Goal: Information Seeking & Learning: Check status

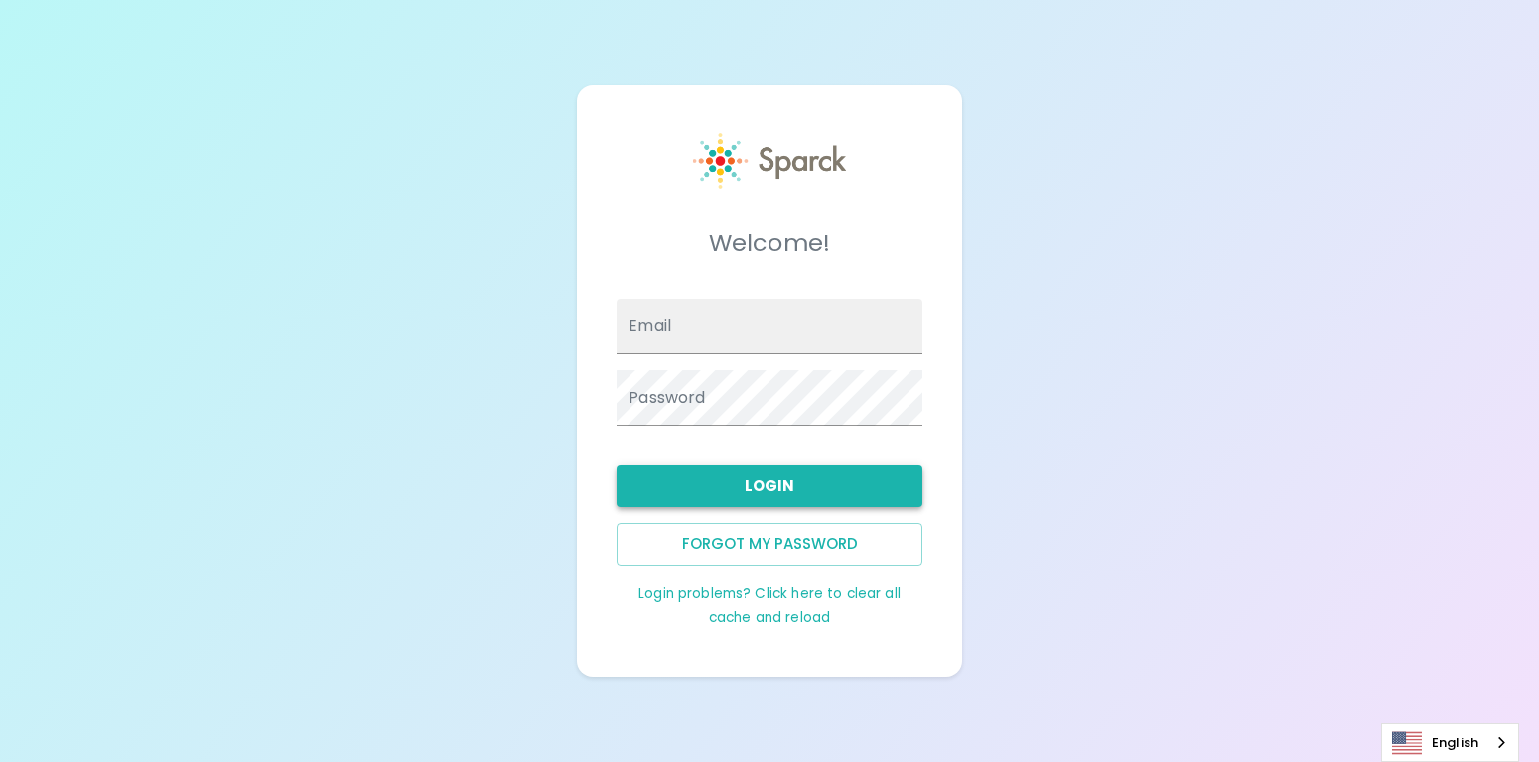
type input "[PERSON_NAME][EMAIL_ADDRESS][DOMAIN_NAME]"
click at [790, 483] on button "Login" at bounding box center [770, 487] width 306 height 42
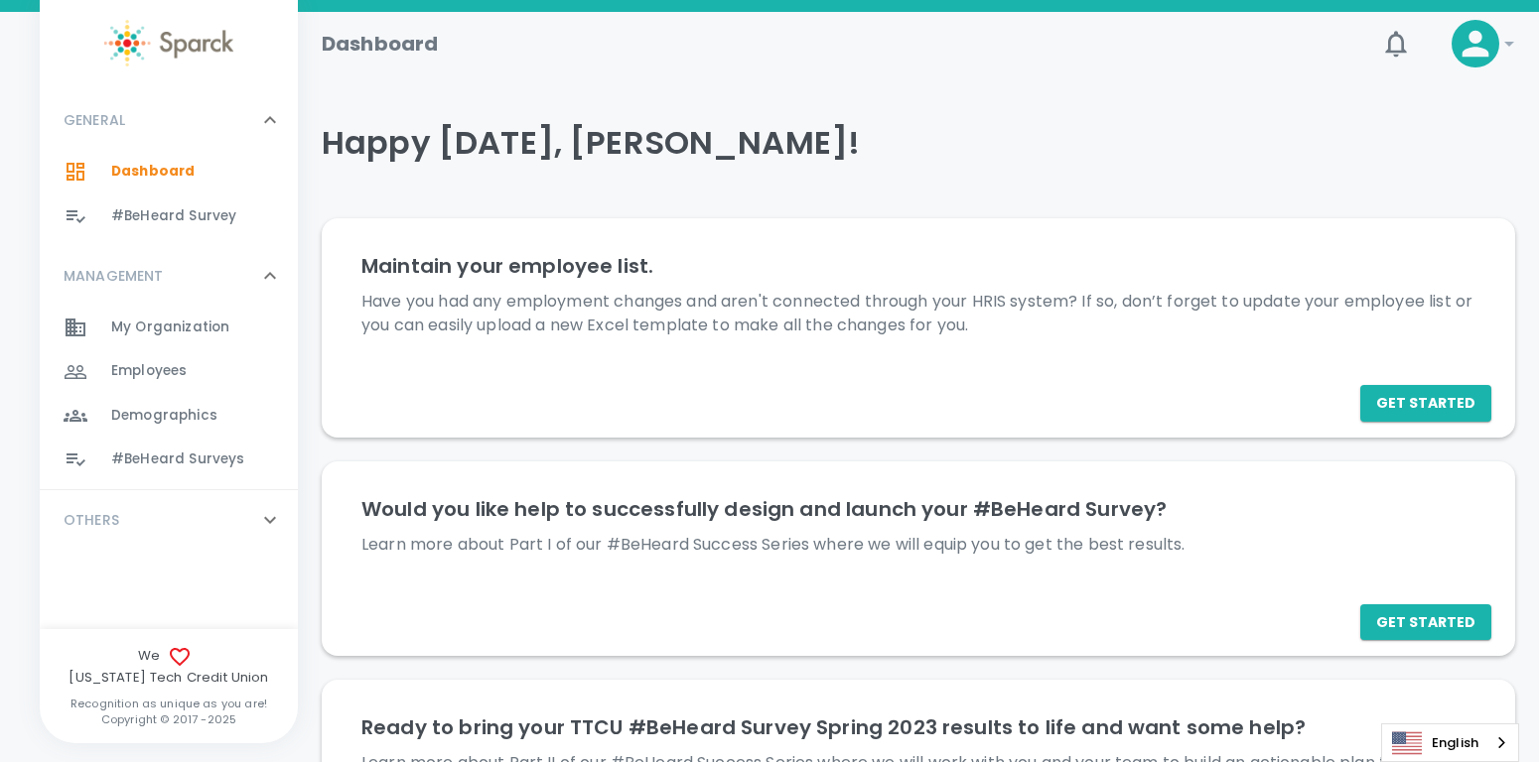
click at [175, 463] on span "#BeHeard Surveys" at bounding box center [177, 460] width 133 height 20
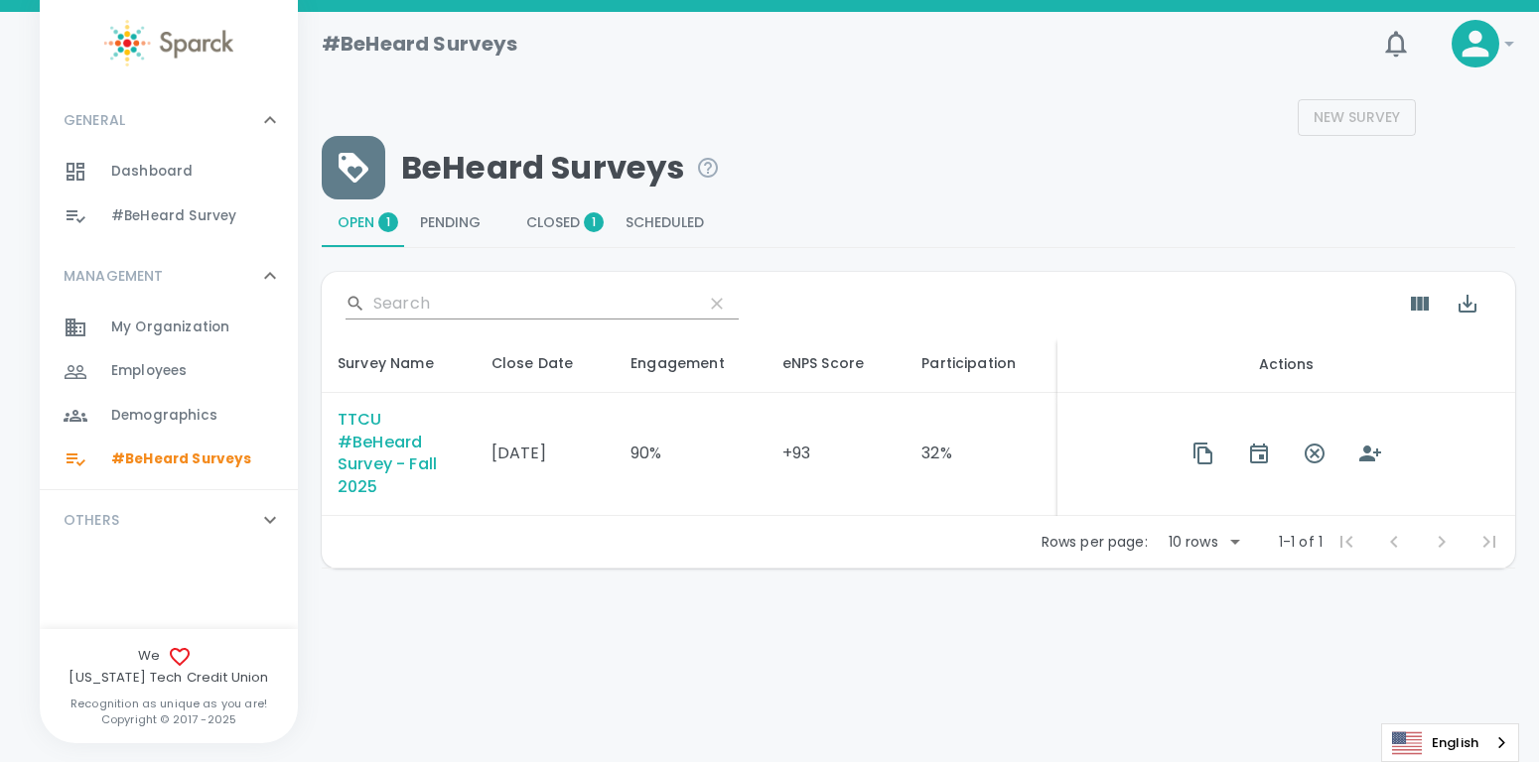
click at [930, 452] on td "32%" at bounding box center [981, 455] width 152 height 124
click at [377, 438] on div "TTCU #BeHeard Survey - Fall 2025" at bounding box center [399, 454] width 122 height 91
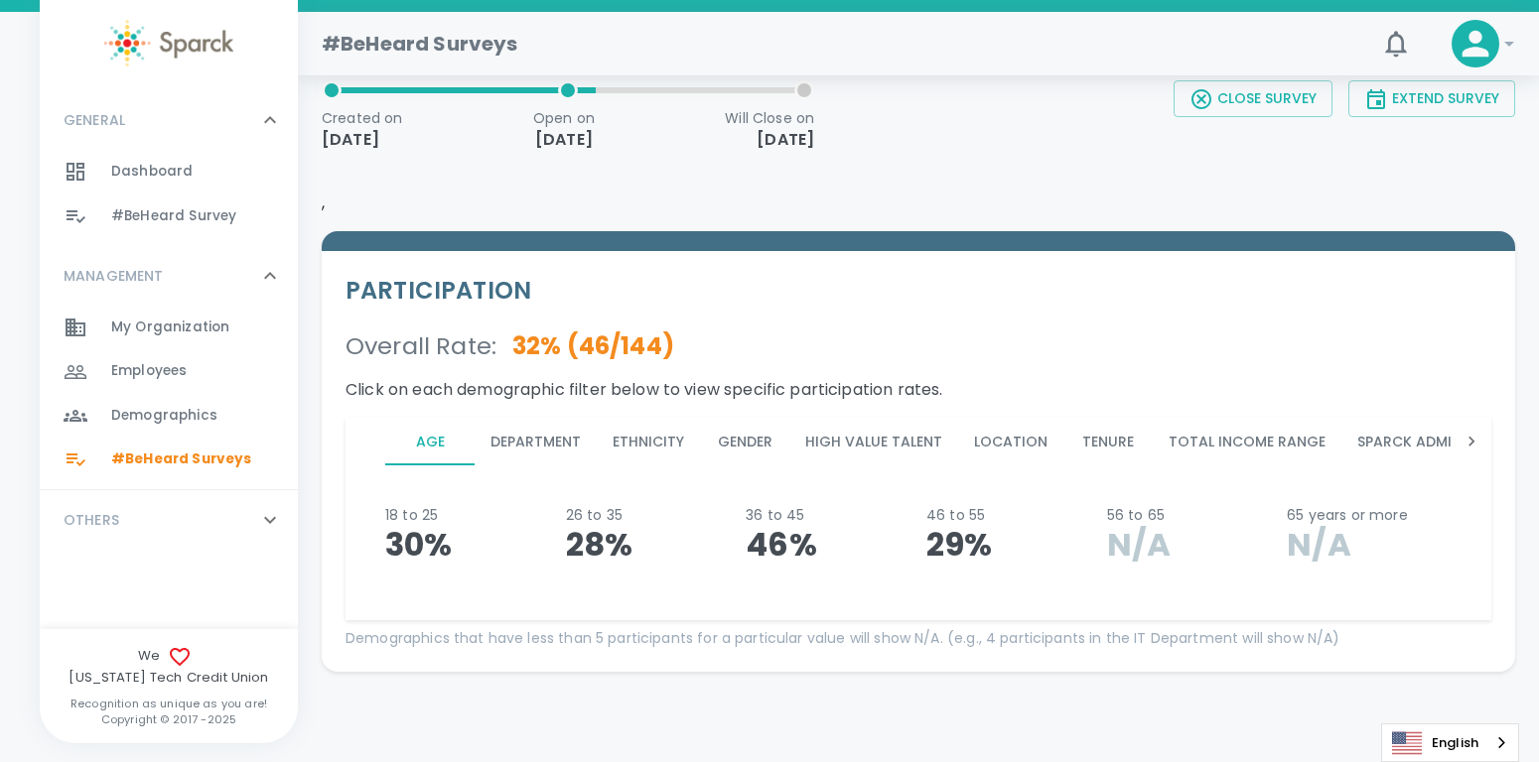
scroll to position [125, 0]
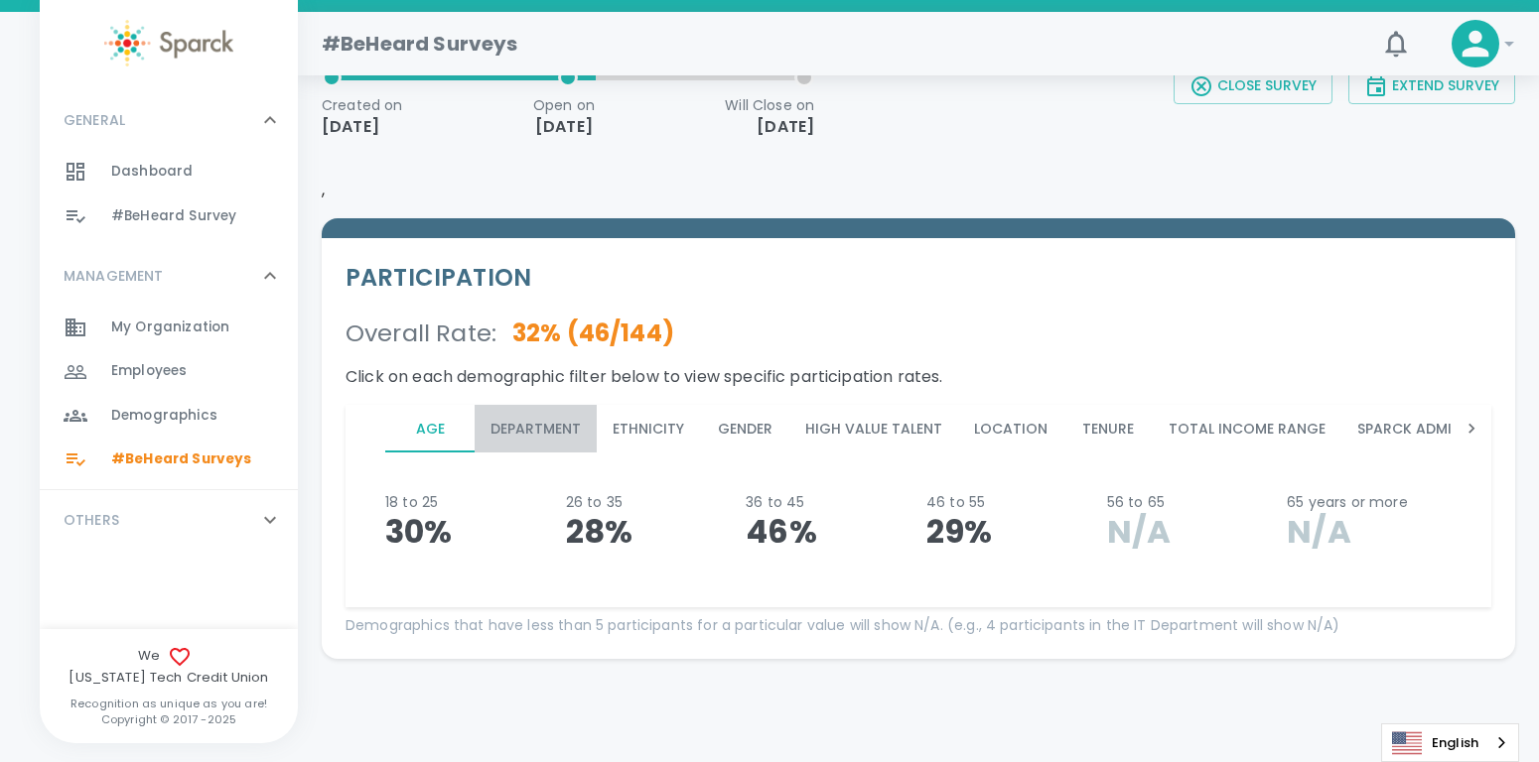
click at [551, 432] on button "Department" at bounding box center [536, 429] width 122 height 48
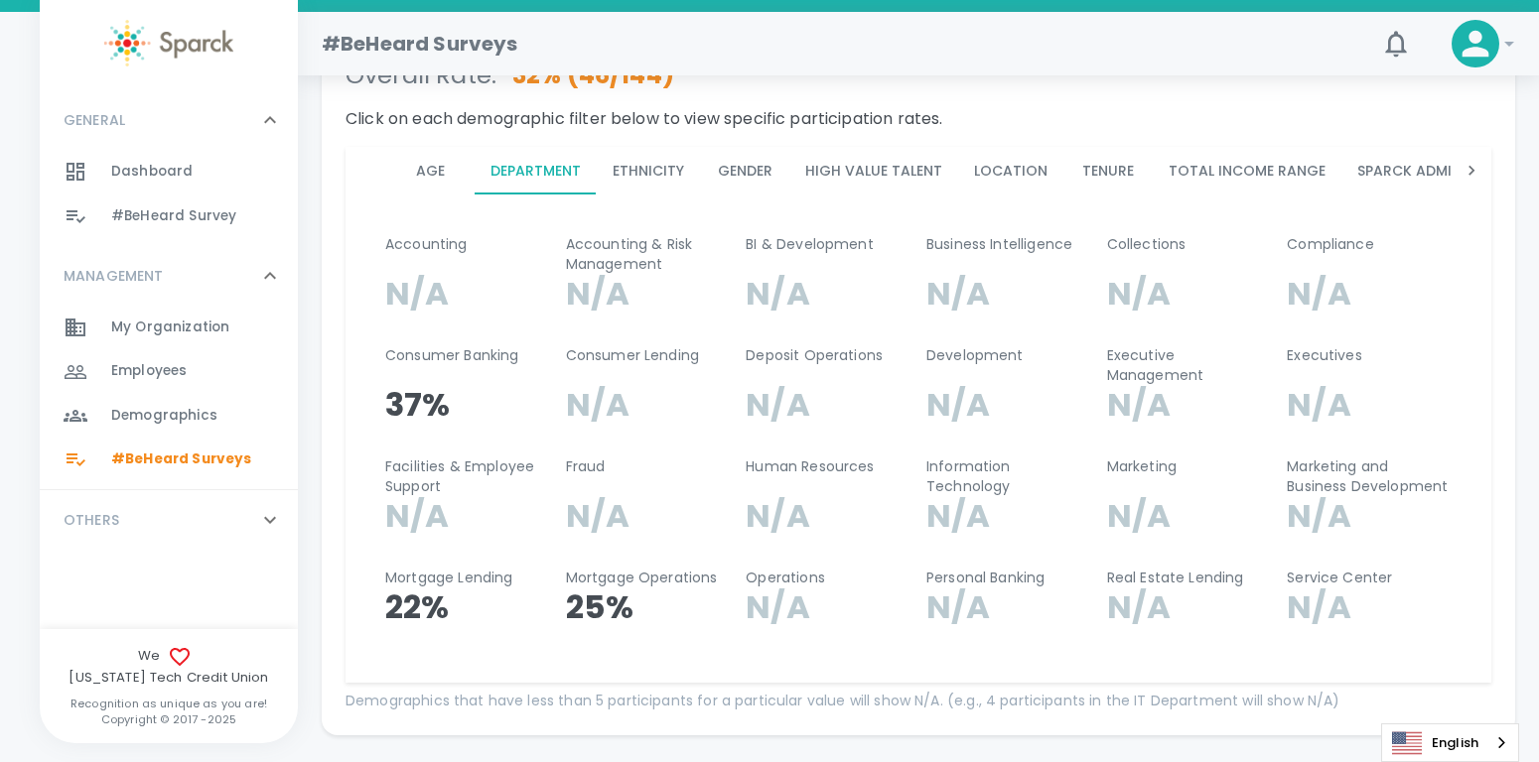
scroll to position [363, 0]
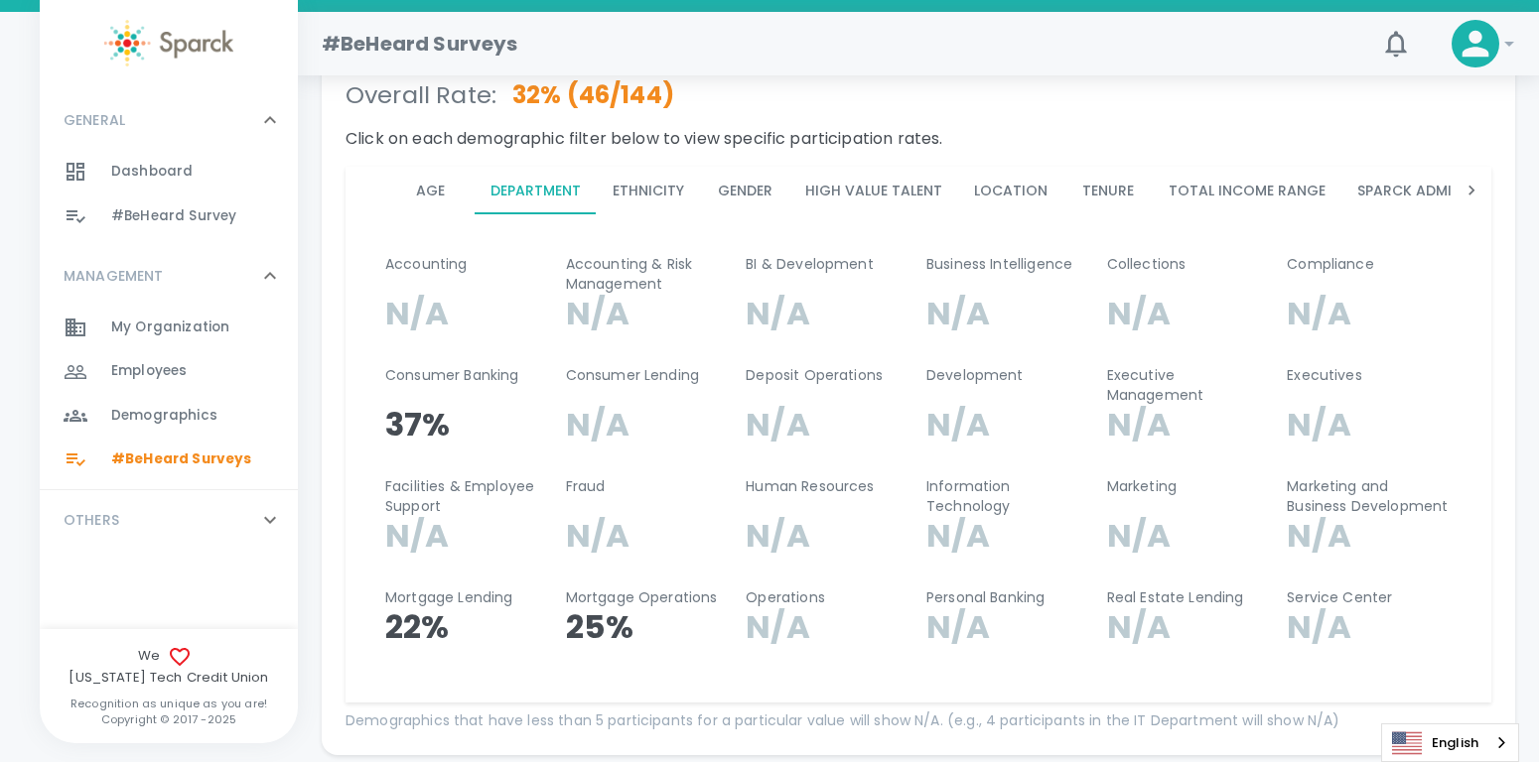
click at [731, 188] on button "Gender" at bounding box center [744, 191] width 89 height 48
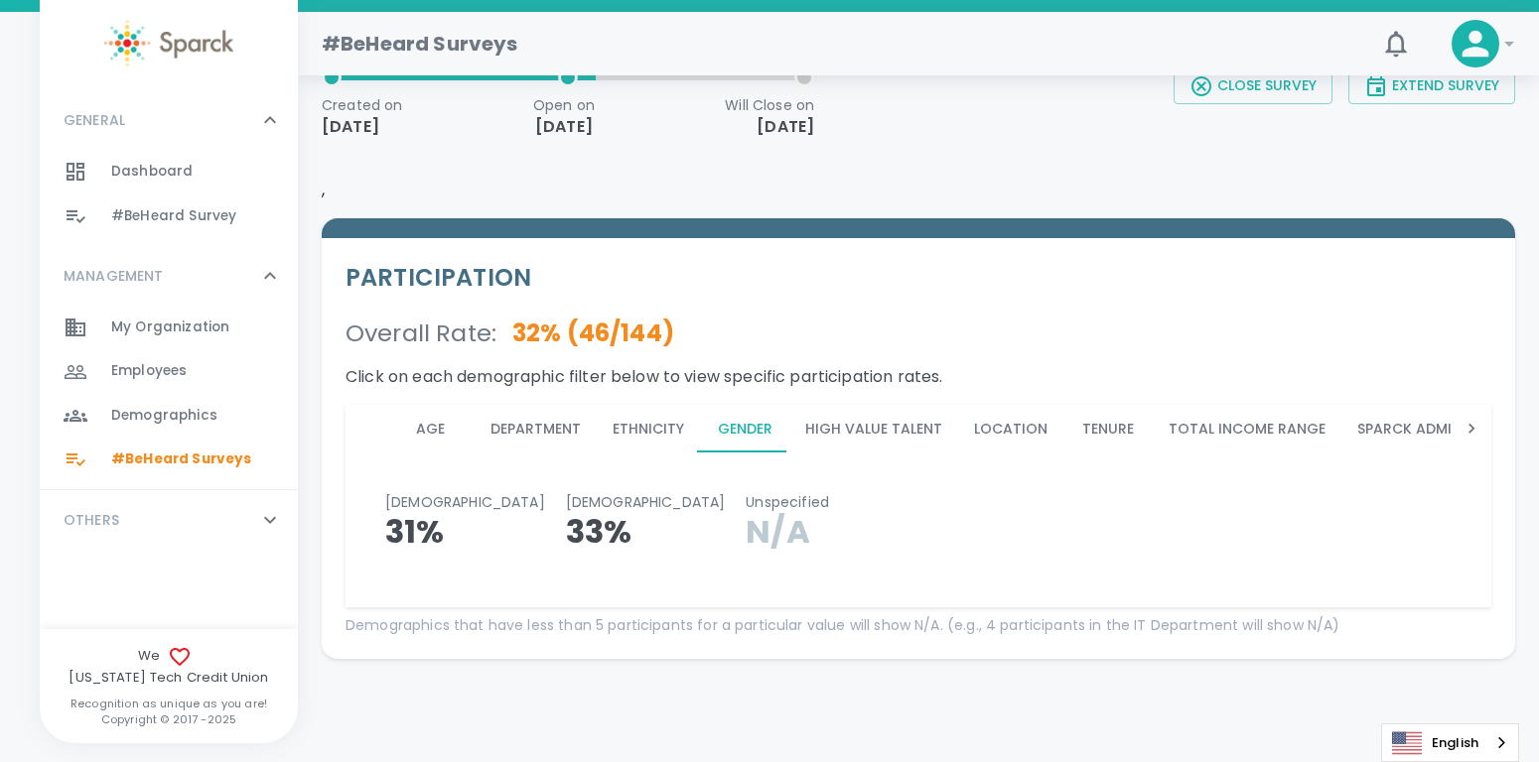
scroll to position [0, 0]
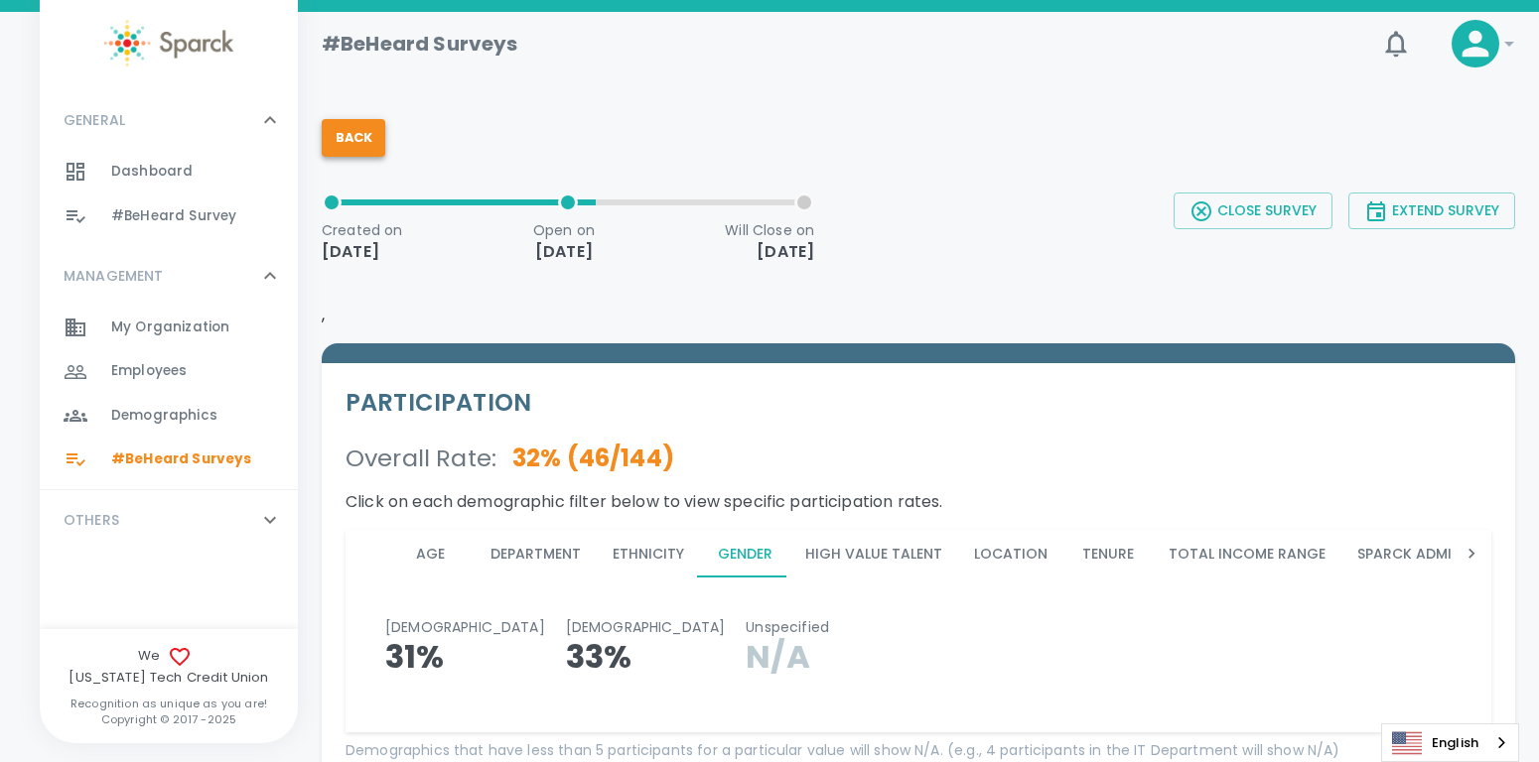
click at [369, 143] on button "Back" at bounding box center [354, 138] width 64 height 38
